Goal: Register for event/course

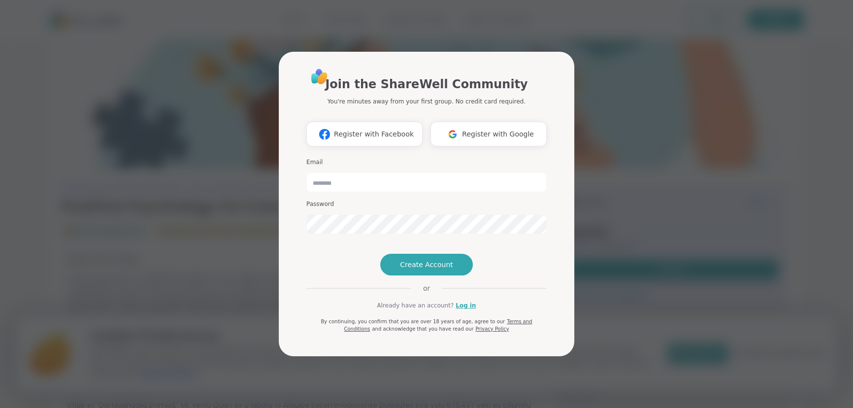
click at [494, 129] on span "Register with Google" at bounding box center [498, 134] width 72 height 10
click at [645, 182] on div "Join the ShareWell Community You're minutes away from your first group. No cred…" at bounding box center [426, 204] width 841 height 408
click at [321, 172] on input "email" at bounding box center [426, 182] width 240 height 20
type input "**********"
click at [418, 269] on span "Create Account" at bounding box center [426, 264] width 53 height 10
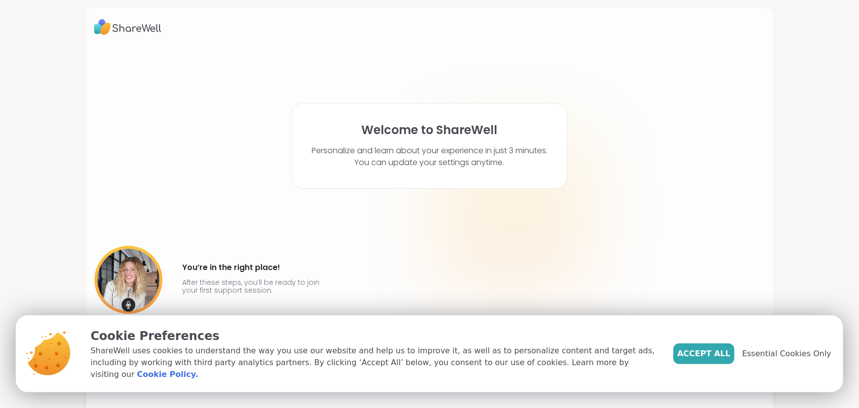
click at [707, 358] on span "Accept All" at bounding box center [703, 354] width 53 height 12
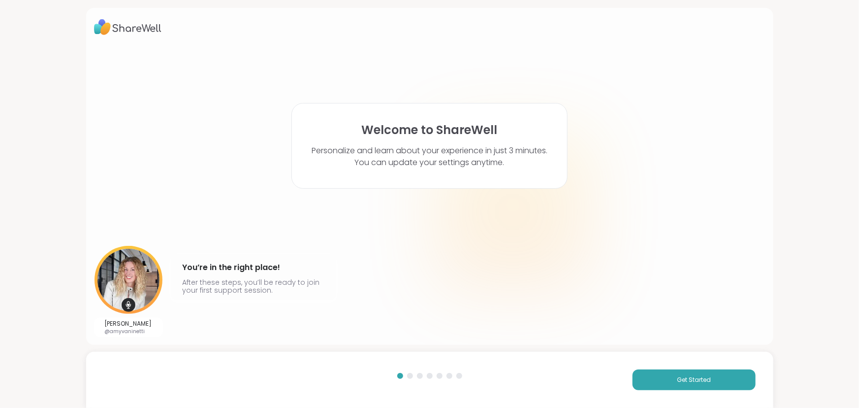
click at [29, 200] on div "Welcome to ShareWell Personalize and learn about your experience in just 3 minu…" at bounding box center [429, 204] width 859 height 408
click at [453, 257] on div at bounding box center [513, 212] width 158 height 158
click at [677, 379] on span "Get Started" at bounding box center [694, 379] width 34 height 9
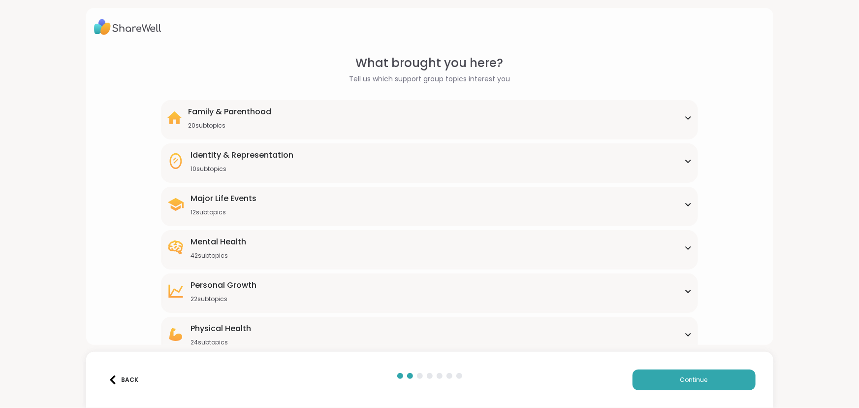
click at [215, 193] on div "Major Life Events" at bounding box center [223, 198] width 66 height 12
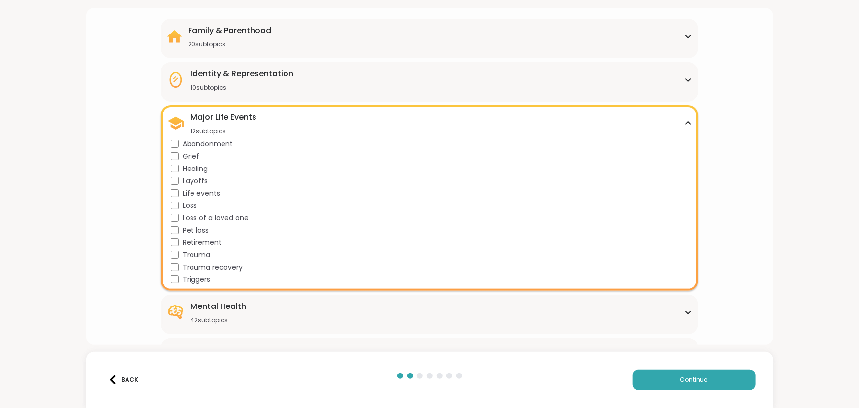
scroll to position [89, 0]
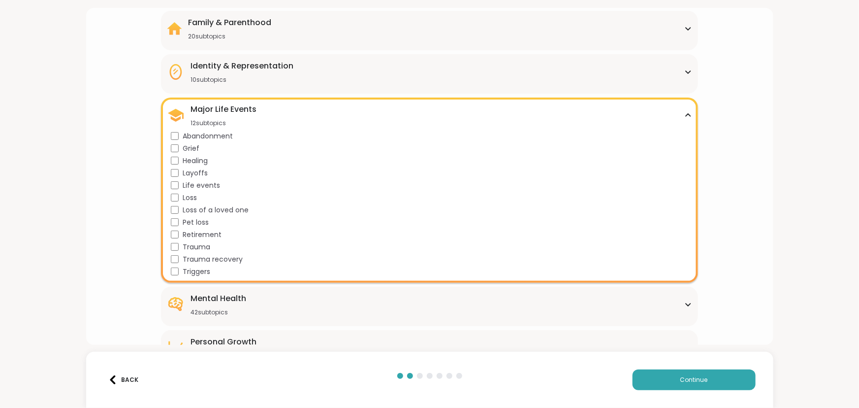
click at [221, 303] on div "Mental Health 42 subtopics" at bounding box center [218, 304] width 56 height 24
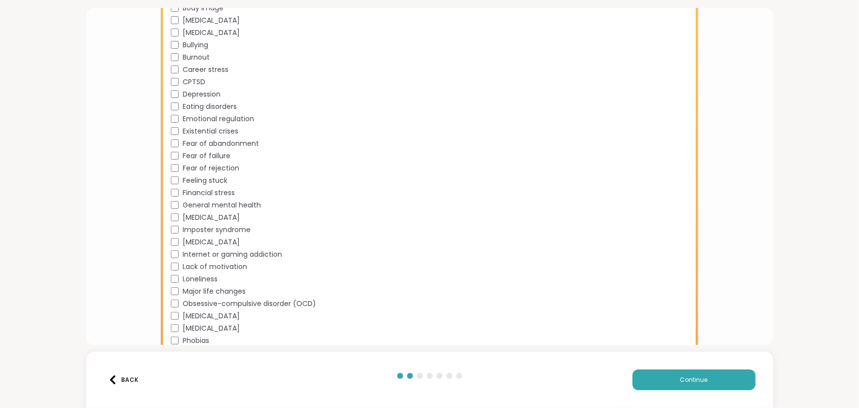
scroll to position [671, 0]
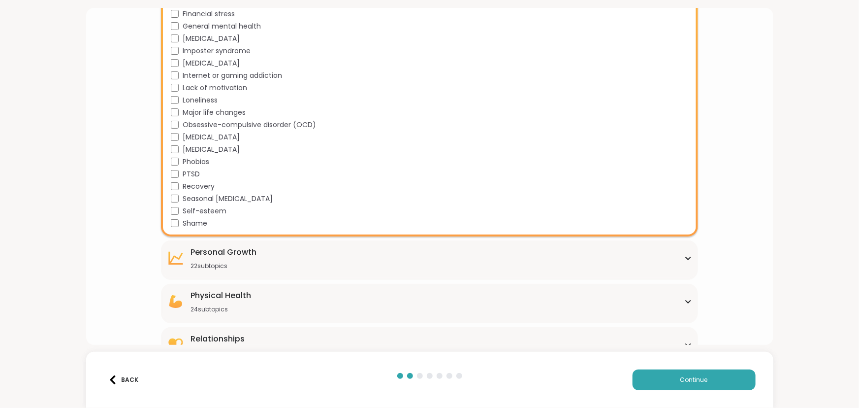
click at [198, 256] on div "[MEDICAL_DATA] 22 subtopics" at bounding box center [223, 258] width 66 height 24
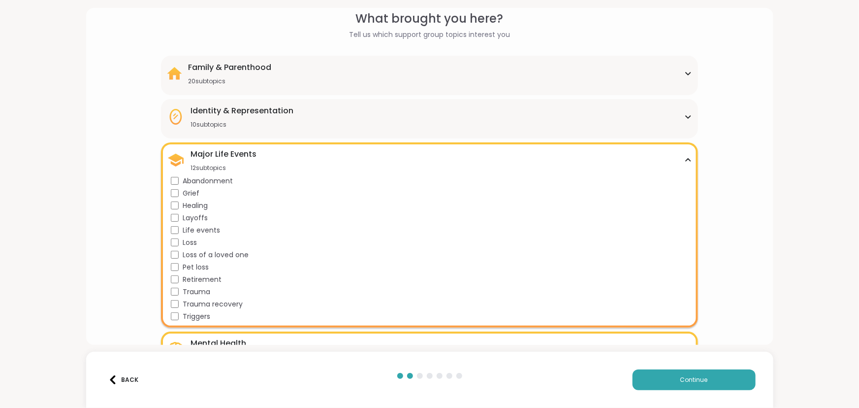
scroll to position [0, 0]
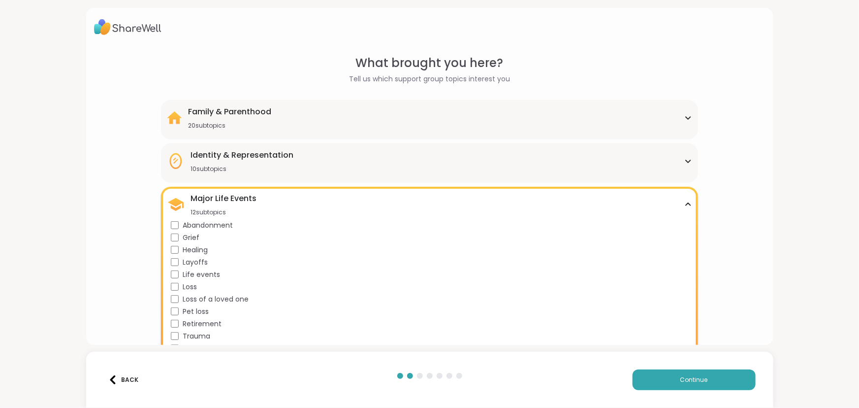
click at [218, 109] on div "Family & Parenthood" at bounding box center [229, 112] width 83 height 12
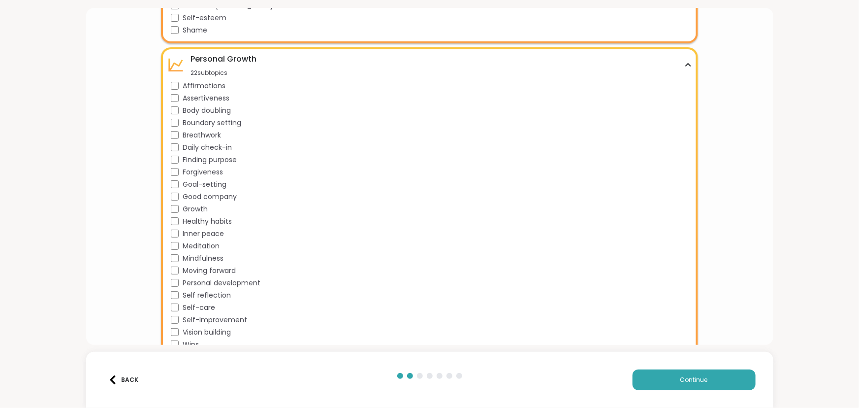
scroll to position [1118, 0]
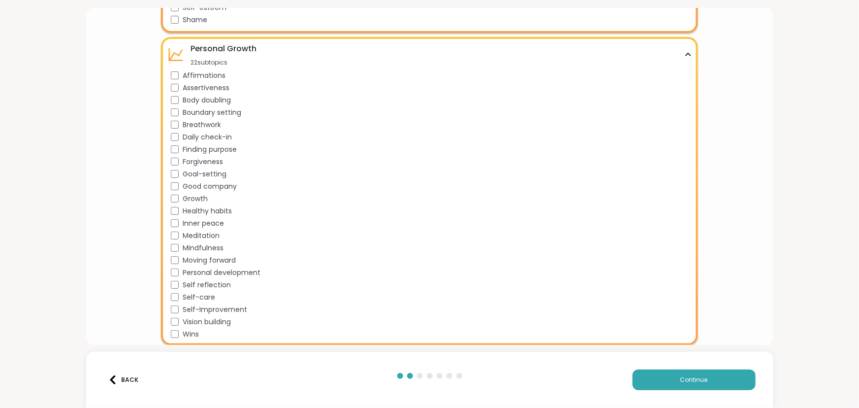
click at [173, 218] on div "Inner peace" at bounding box center [431, 223] width 521 height 10
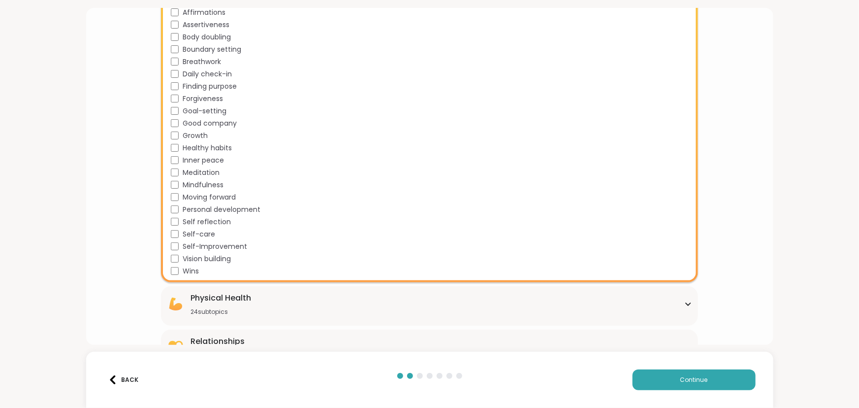
scroll to position [1202, 0]
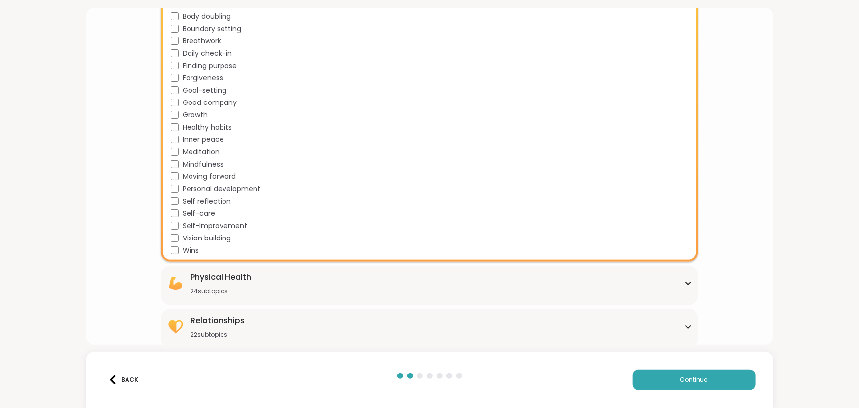
click at [218, 278] on div "Physical Health" at bounding box center [220, 277] width 61 height 12
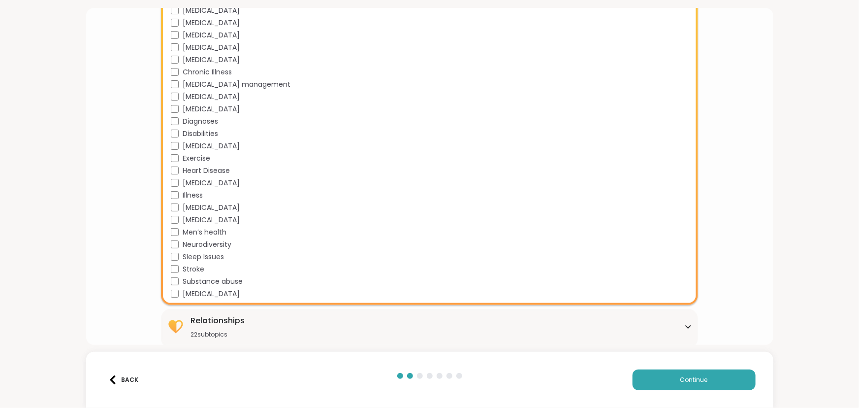
scroll to position [1496, 0]
click at [211, 315] on div "Relationships" at bounding box center [217, 320] width 54 height 12
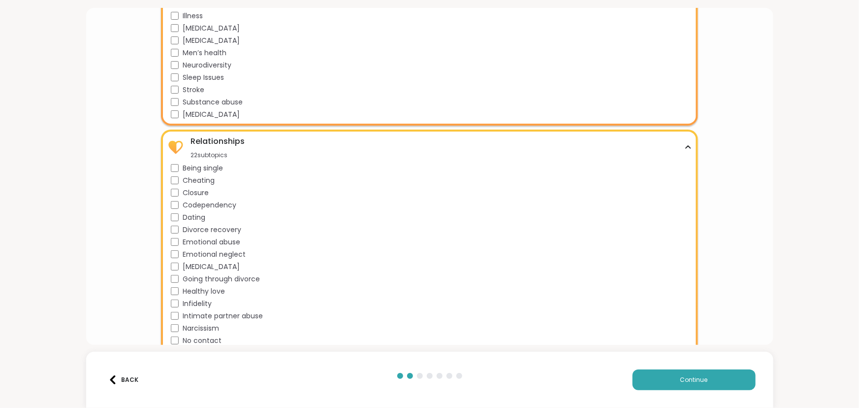
scroll to position [1719, 0]
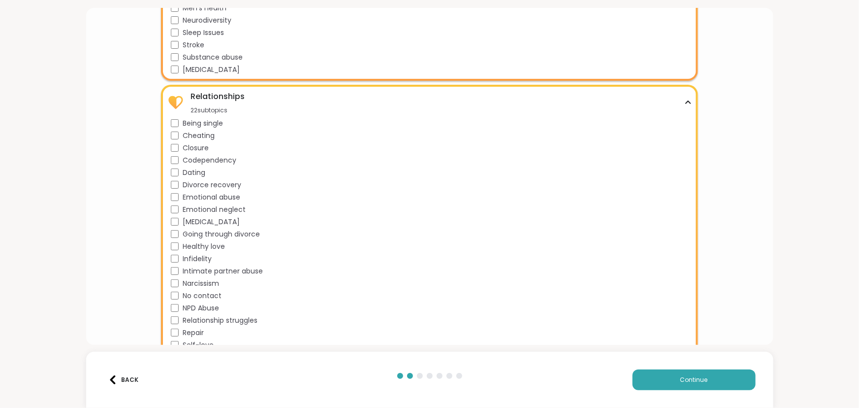
click at [332, 261] on div "Infidelity" at bounding box center [431, 259] width 521 height 10
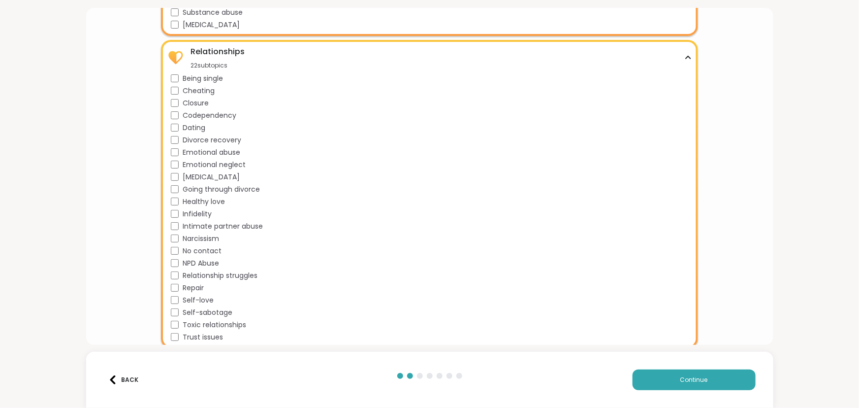
scroll to position [1765, 0]
